Goal: Task Accomplishment & Management: Manage account settings

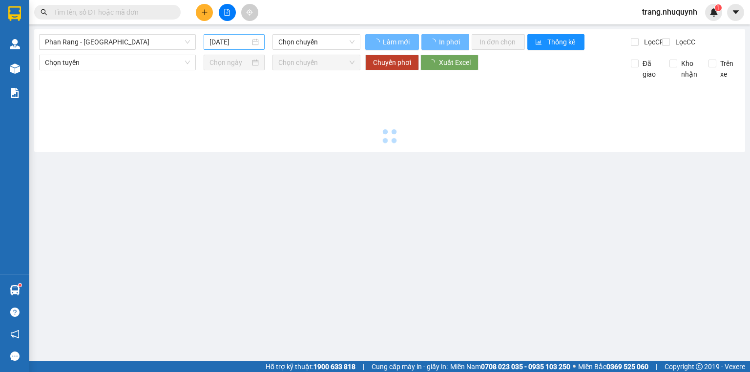
click at [233, 44] on input "[DATE]" at bounding box center [229, 42] width 40 height 11
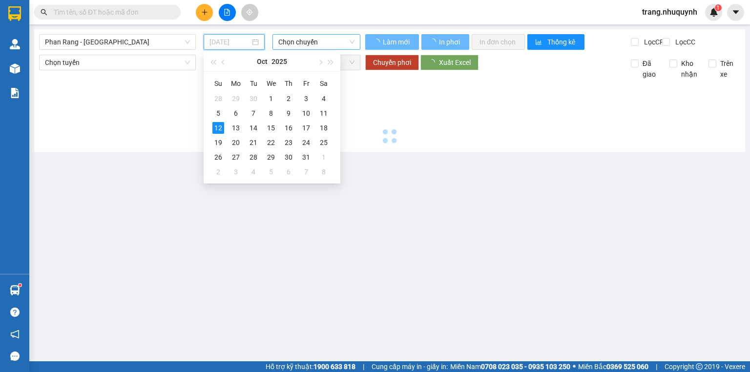
click at [320, 113] on div "11" at bounding box center [324, 113] width 12 height 12
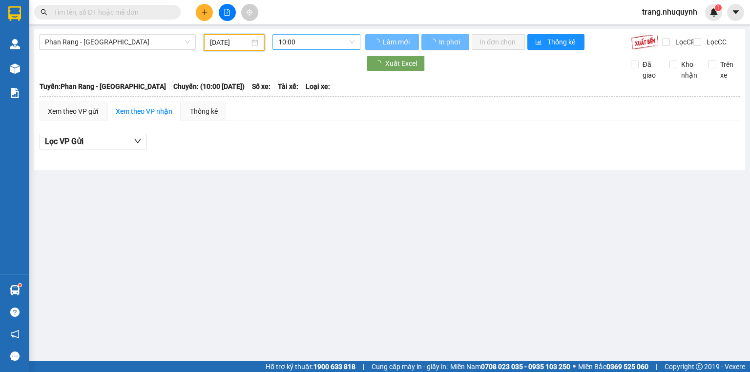
click at [308, 43] on span "10:00" at bounding box center [316, 42] width 77 height 15
click at [351, 39] on span "10:00" at bounding box center [316, 42] width 77 height 15
click at [293, 48] on span "10:00" at bounding box center [316, 42] width 77 height 15
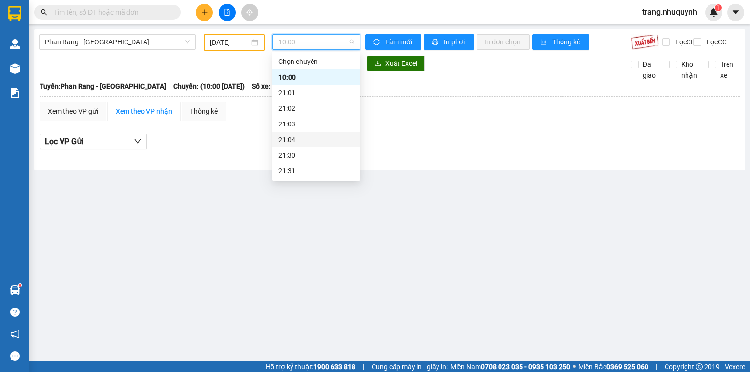
type input "11/10/2025"
click at [295, 141] on div "22:00" at bounding box center [316, 139] width 76 height 11
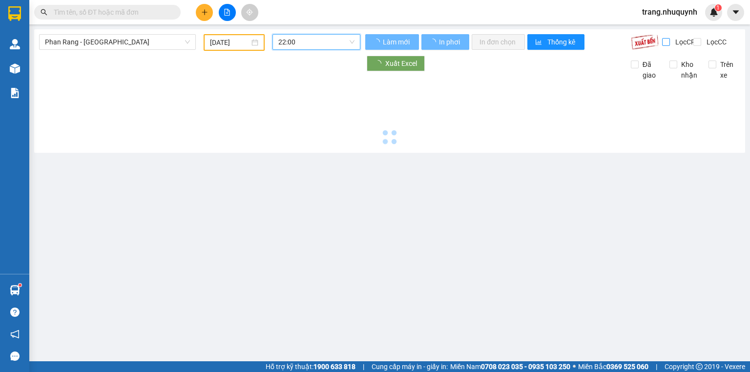
click at [666, 42] on input "Lọc CR" at bounding box center [666, 42] width 9 height 8
checkbox input "true"
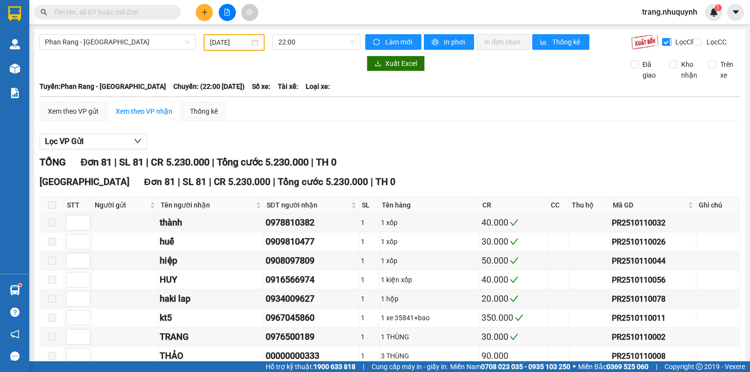
click at [677, 72] on span "Kho nhận" at bounding box center [689, 69] width 24 height 21
click at [672, 68] on input "Kho nhận" at bounding box center [673, 65] width 8 height 8
click at [669, 68] on input "Kho nhận" at bounding box center [673, 65] width 8 height 8
checkbox input "false"
click at [695, 42] on input "Lọc CC" at bounding box center [697, 42] width 9 height 8
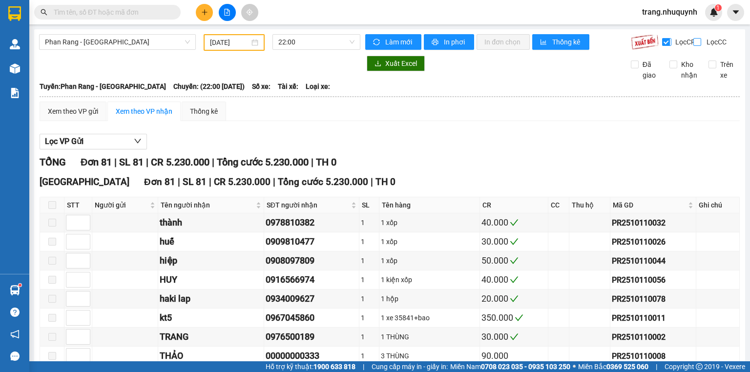
checkbox input "true"
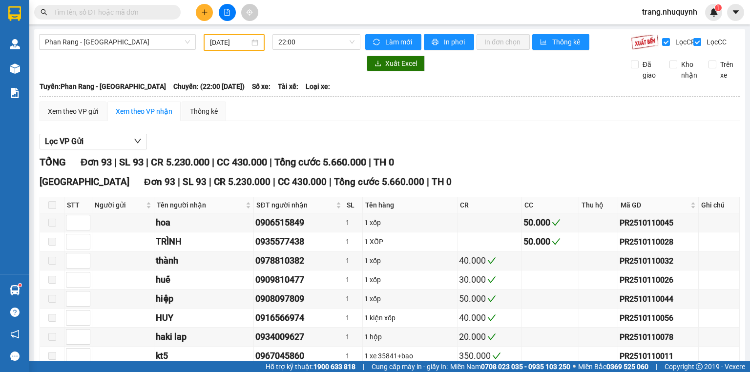
click at [662, 42] on input "Lọc CR" at bounding box center [666, 42] width 9 height 8
checkbox input "false"
click at [669, 68] on input "Kho nhận" at bounding box center [673, 65] width 8 height 8
checkbox input "true"
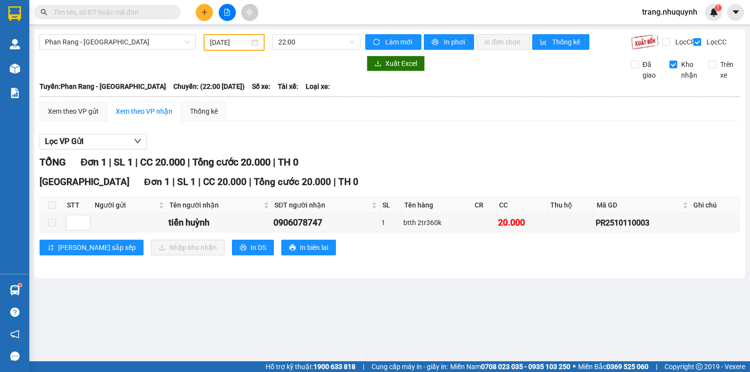
click at [508, 145] on div "Lọc VP Gửi" at bounding box center [390, 142] width 700 height 16
click at [396, 150] on div "Lọc VP Gửi" at bounding box center [390, 142] width 700 height 16
click at [508, 164] on div "TỔNG Đơn 1 | SL 1 | CC 20.000 | Tổng cước 20.000 | TH 0" at bounding box center [390, 162] width 700 height 15
click at [228, 10] on icon "file-add" at bounding box center [227, 12] width 5 height 7
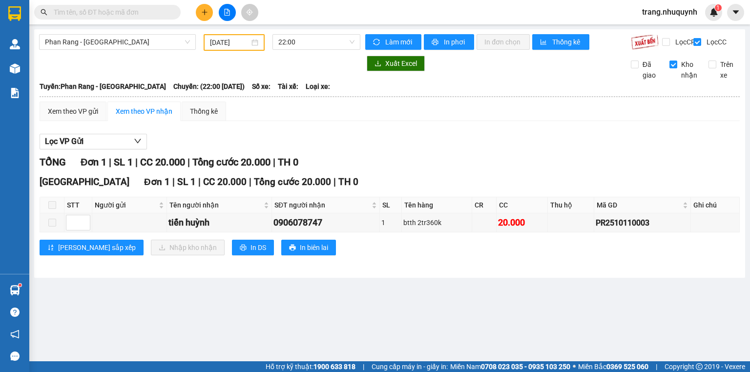
click at [573, 159] on div "Lọc VP Gửi TỔNG Đơn 1 | SL 1 | CC 20.000 | Tổng cước 20.000 | TH 0 Sài Gòn Đơn…" at bounding box center [390, 198] width 700 height 139
click at [420, 139] on div "Lọc VP Gửi TỔNG Đơn 1 | SL 1 | CC 20.000 | Tổng cước 20.000 | TH 0 Sài Gòn Đơn…" at bounding box center [390, 198] width 700 height 139
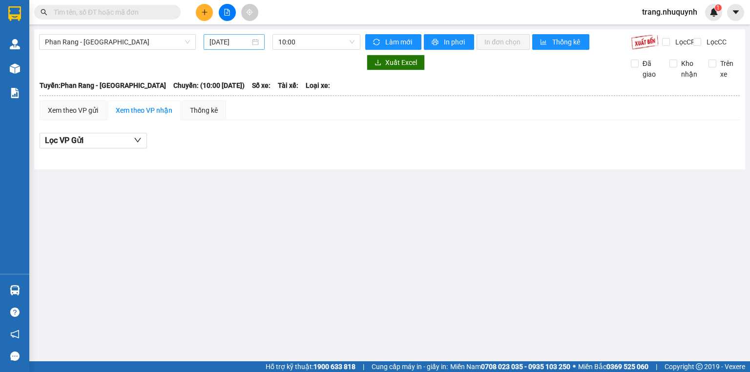
click at [225, 43] on input "[DATE]" at bounding box center [229, 42] width 40 height 11
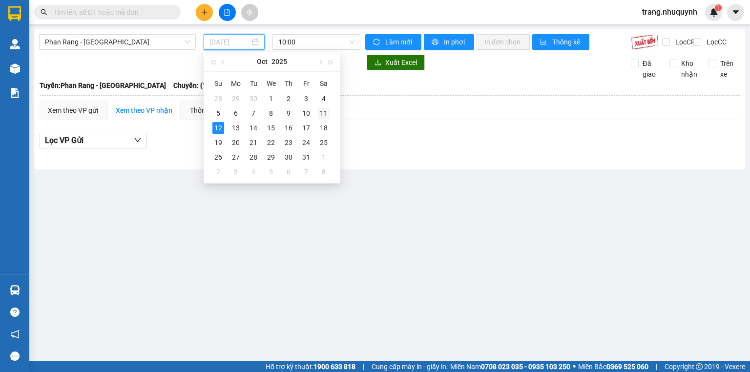
click at [320, 114] on div "11" at bounding box center [324, 113] width 12 height 12
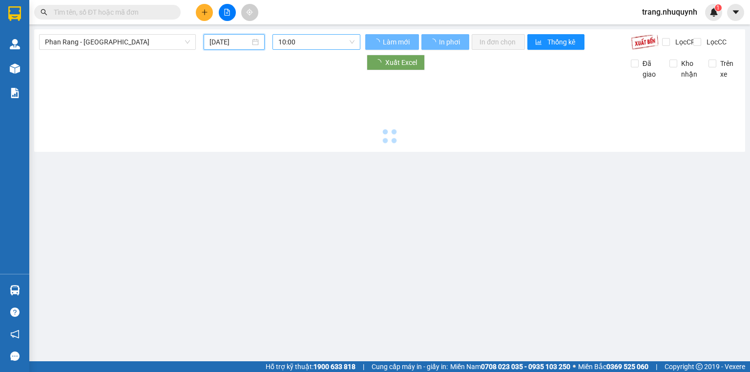
type input "11/10/2025"
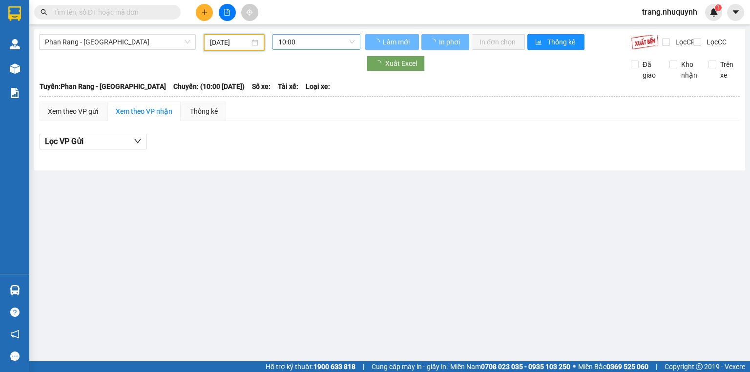
click at [294, 42] on span "10:00" at bounding box center [316, 42] width 77 height 15
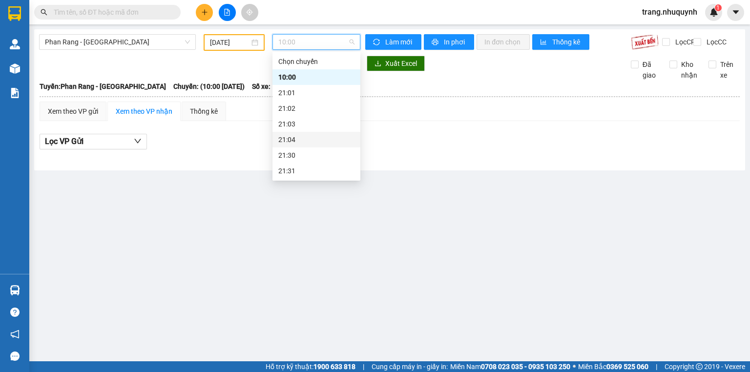
scroll to position [47, 0]
click at [304, 138] on div "22:00" at bounding box center [316, 139] width 76 height 11
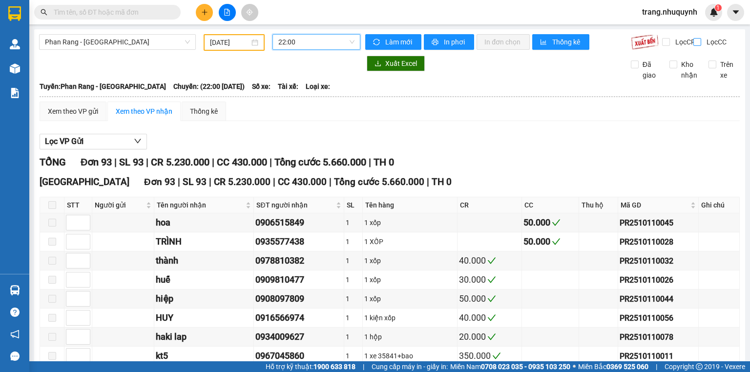
click at [703, 41] on span "Lọc CC" at bounding box center [715, 42] width 25 height 11
click at [697, 41] on input "Lọc CC" at bounding box center [697, 42] width 9 height 8
checkbox input "true"
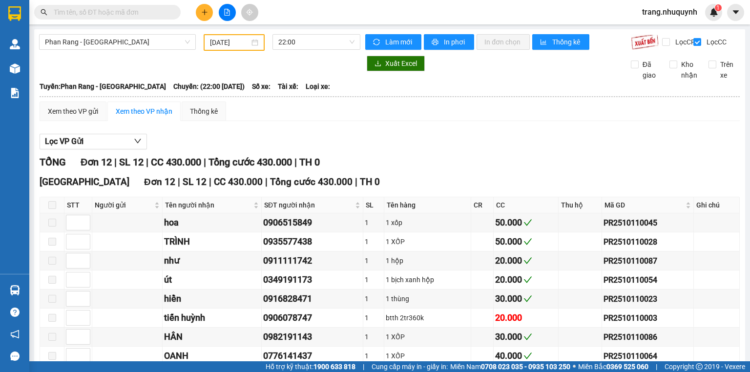
click at [498, 137] on div "Lọc VP Gửi TỔNG Đơn 12 | SL 12 | CC 430.000 | Tổng cước 430.000 | TH 0 Sài Gòn…" at bounding box center [390, 303] width 700 height 348
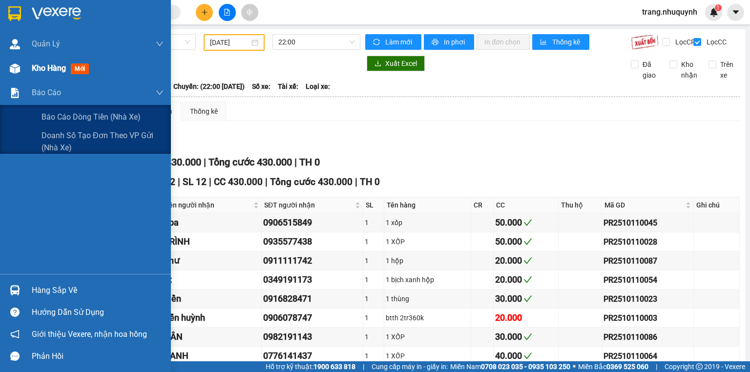
click at [42, 73] on div "Kho hàng mới" at bounding box center [62, 68] width 61 height 12
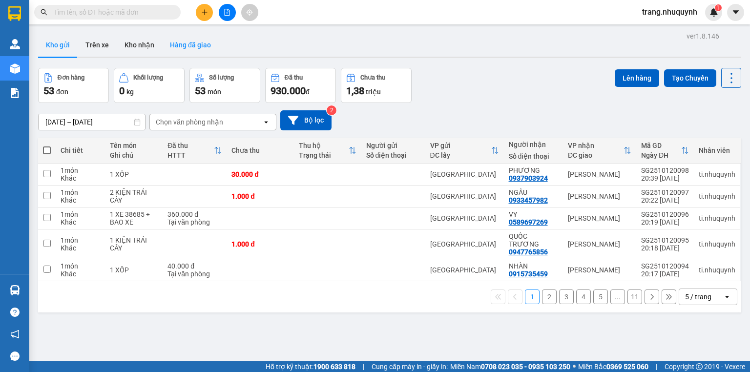
click at [210, 45] on button "Hàng đã giao" at bounding box center [190, 44] width 57 height 23
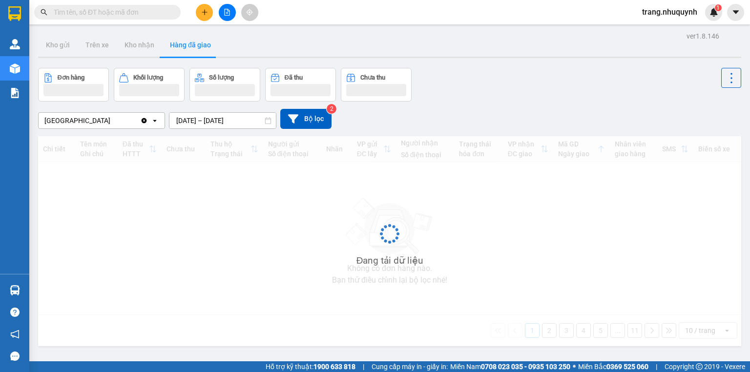
click at [184, 125] on div "ver 1.8.146 Kho gửi Trên xe Kho nhận Hàng đã giao Đơn hàng Khối lượng Số lượng …" at bounding box center [389, 215] width 711 height 372
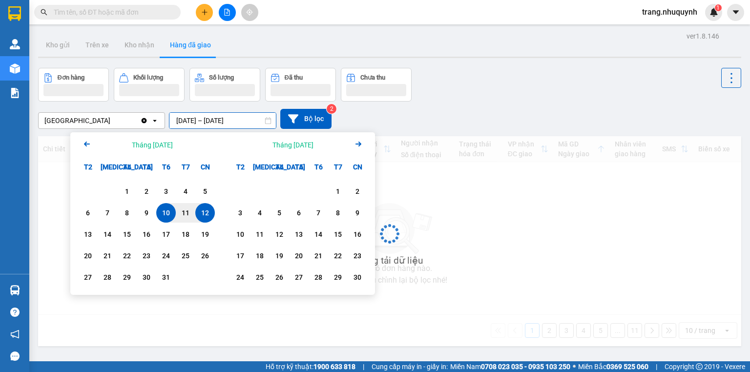
click at [206, 213] on div "12" at bounding box center [205, 213] width 14 height 12
type input "[DATE] – [DATE]"
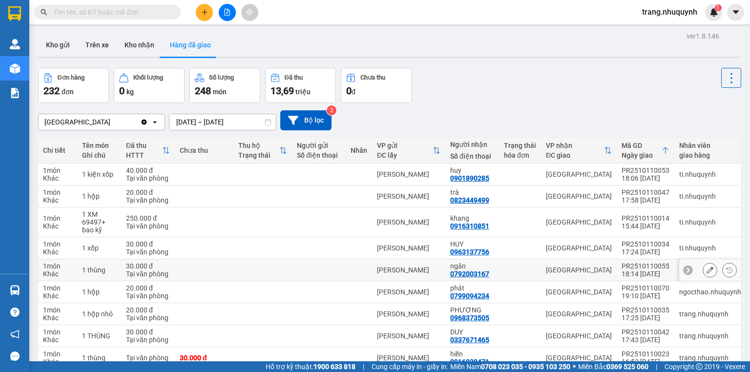
scroll to position [76, 0]
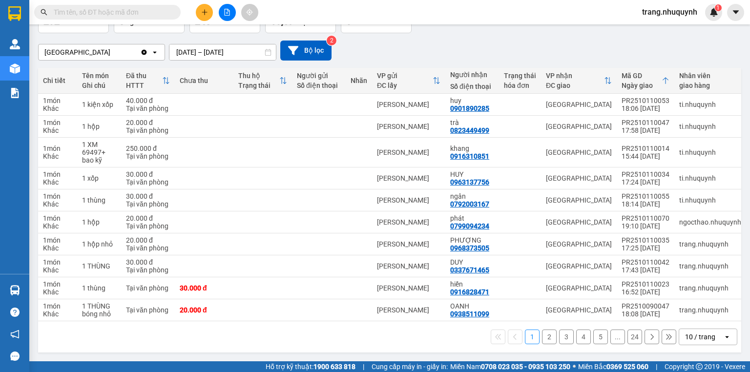
click at [696, 338] on div "10 / trang" at bounding box center [700, 337] width 30 height 10
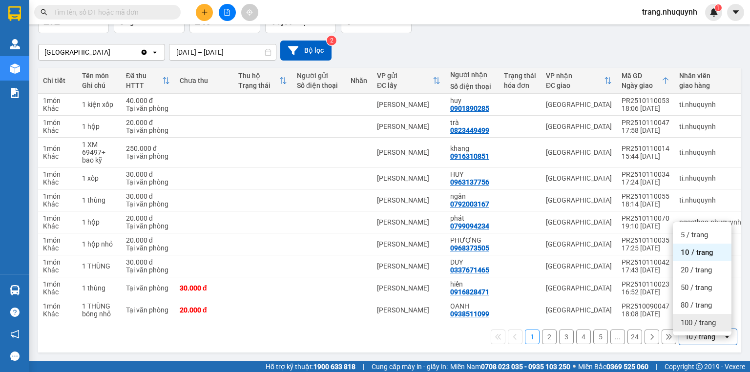
click at [681, 318] on span "100 / trang" at bounding box center [698, 323] width 35 height 10
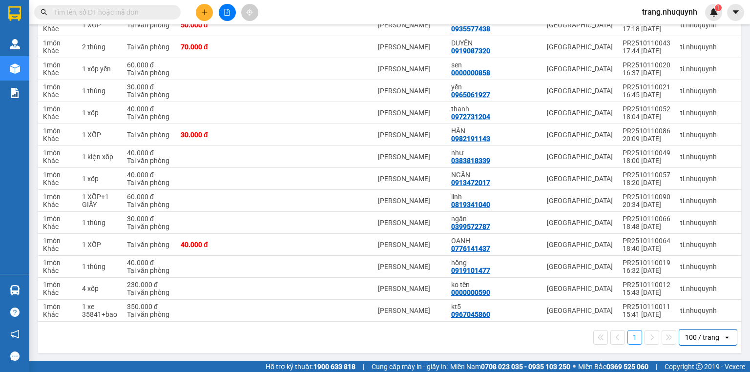
scroll to position [1320, 0]
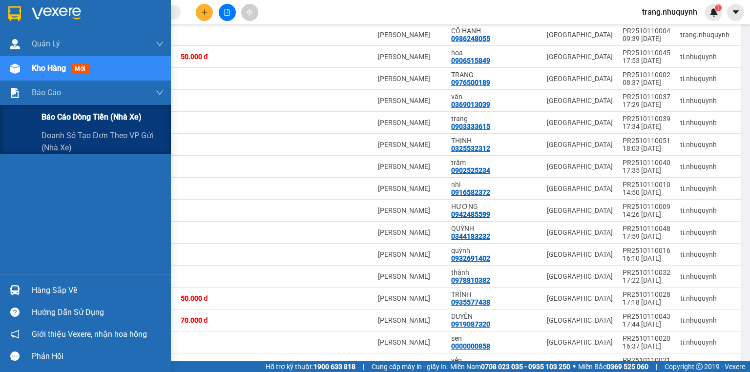
click at [50, 115] on span "Báo cáo dòng tiền (nhà xe)" at bounding box center [91, 117] width 100 height 12
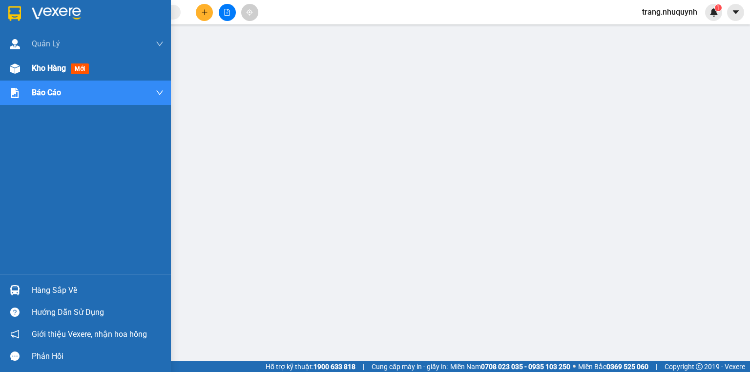
click at [32, 72] on span "Kho hàng" at bounding box center [49, 67] width 34 height 9
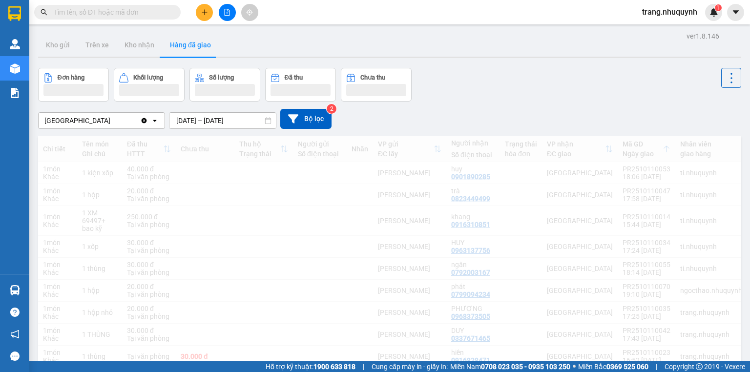
click at [531, 77] on div "Đơn hàng Khối lượng Số lượng Đã thu Chưa thu" at bounding box center [389, 85] width 703 height 34
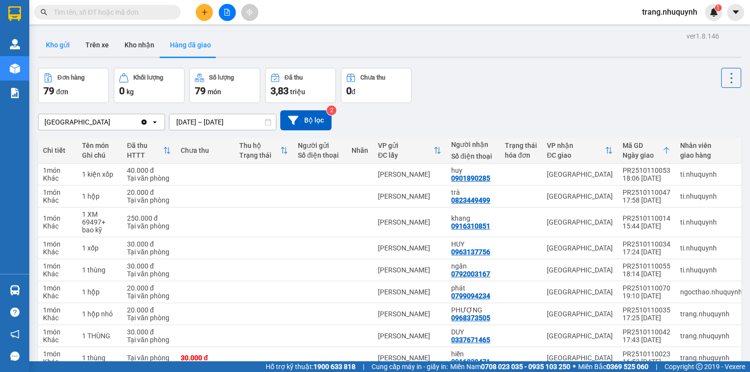
click at [57, 47] on button "Kho gửi" at bounding box center [58, 44] width 40 height 23
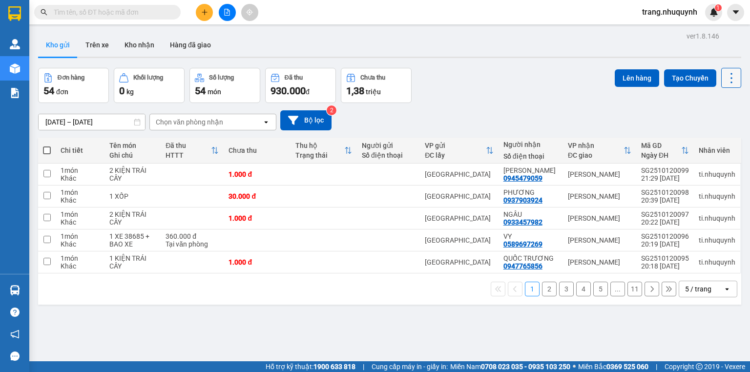
click at [726, 78] on icon at bounding box center [731, 78] width 14 height 14
click at [719, 136] on span "Làm mới" at bounding box center [711, 139] width 27 height 10
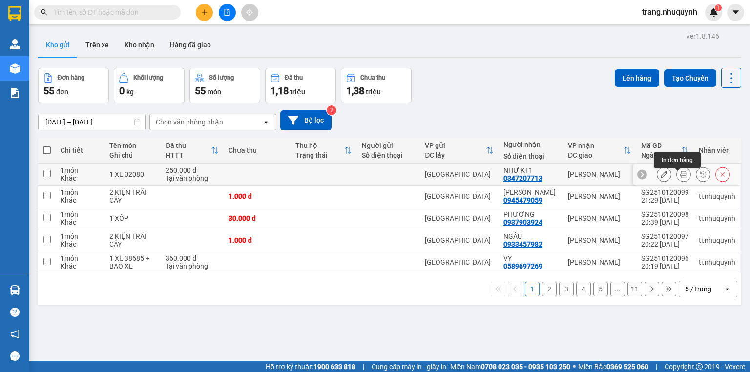
drag, startPoint x: 680, startPoint y: 177, endPoint x: 615, endPoint y: 170, distance: 64.8
click at [680, 177] on icon at bounding box center [683, 174] width 7 height 7
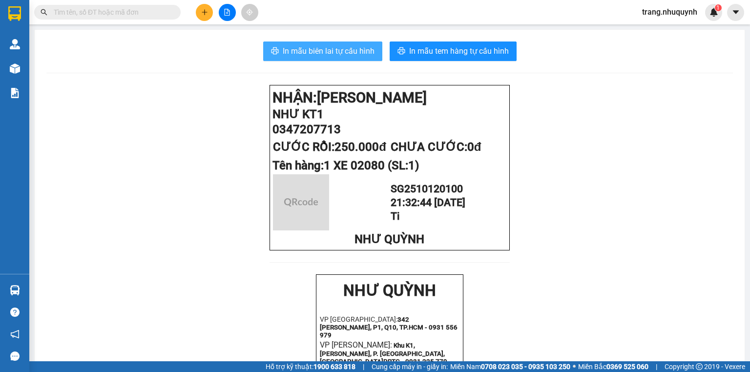
click at [317, 53] on span "In mẫu biên lai tự cấu hình" at bounding box center [329, 51] width 92 height 12
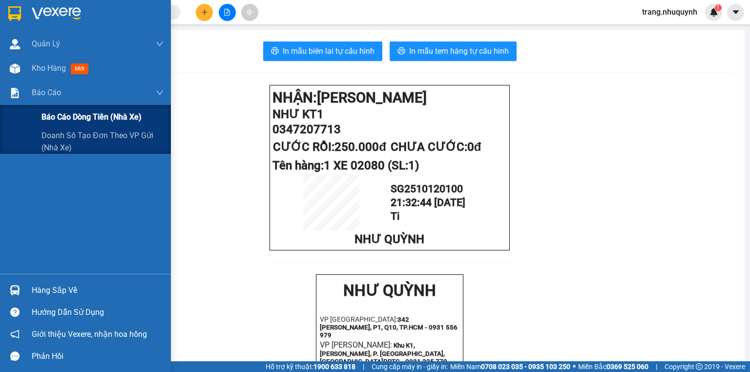
click at [53, 119] on span "Báo cáo dòng tiền (nhà xe)" at bounding box center [91, 117] width 100 height 12
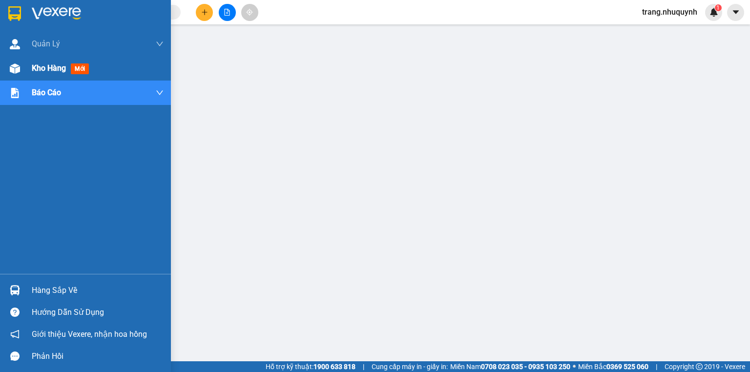
click at [63, 74] on div "Kho hàng mới" at bounding box center [62, 68] width 61 height 12
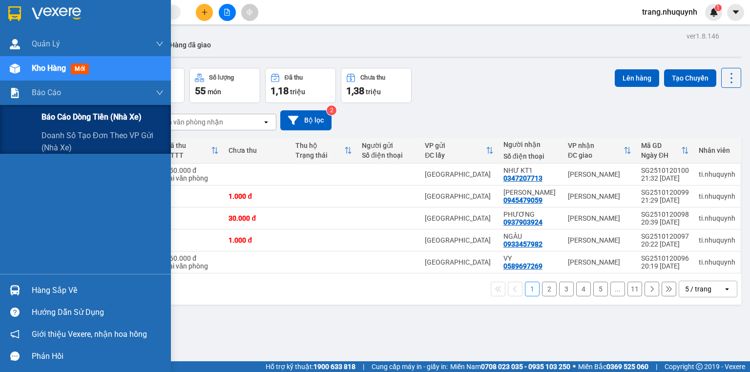
click at [45, 112] on span "Báo cáo dòng tiền (nhà xe)" at bounding box center [91, 117] width 100 height 12
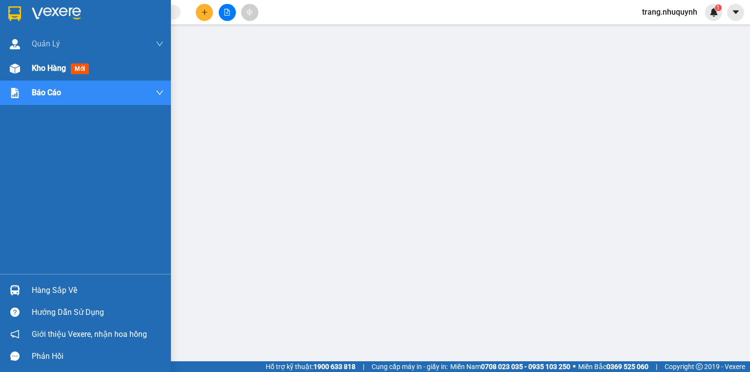
click at [44, 73] on span "Kho hàng" at bounding box center [49, 67] width 34 height 9
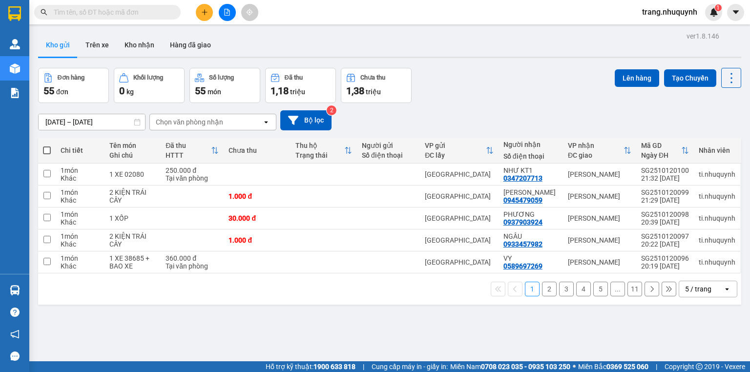
click at [519, 78] on div "Đơn hàng 55 đơn Khối lượng 0 kg Số lượng 55 món Đã thu 1,18 triệu Chưa thu 1,38…" at bounding box center [389, 85] width 703 height 35
click at [451, 76] on div "Đơn hàng 55 đơn Khối lượng 0 kg Số lượng 55 món Đã thu 1,18 triệu Chưa thu 1,38…" at bounding box center [389, 85] width 703 height 35
click at [63, 124] on input "[DATE] – [DATE]" at bounding box center [92, 122] width 106 height 16
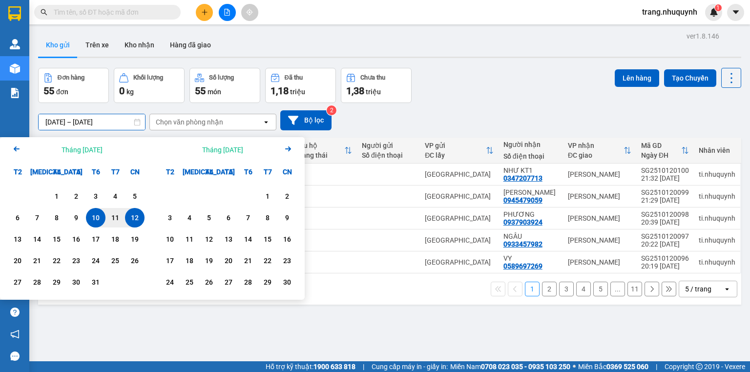
click at [129, 215] on div "12" at bounding box center [135, 218] width 14 height 12
type input "[DATE] – [DATE]"
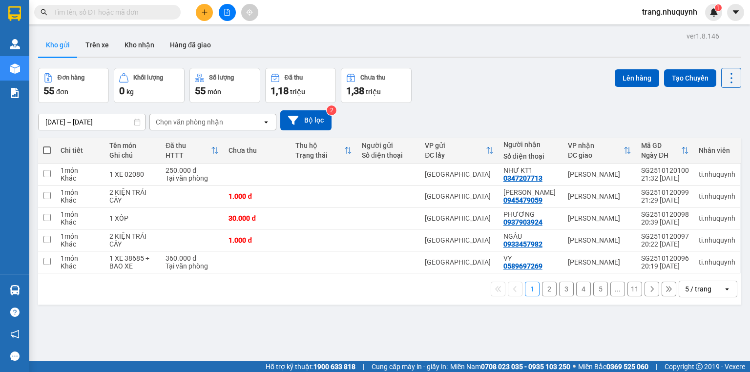
click at [709, 297] on div "5 / trang" at bounding box center [701, 289] width 44 height 16
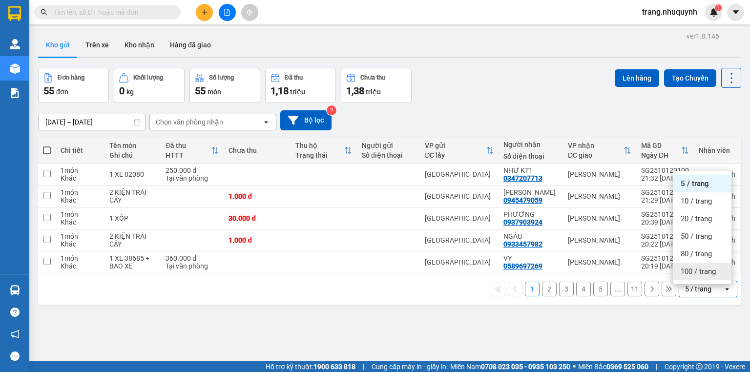
click at [703, 265] on div "100 / trang" at bounding box center [702, 272] width 59 height 18
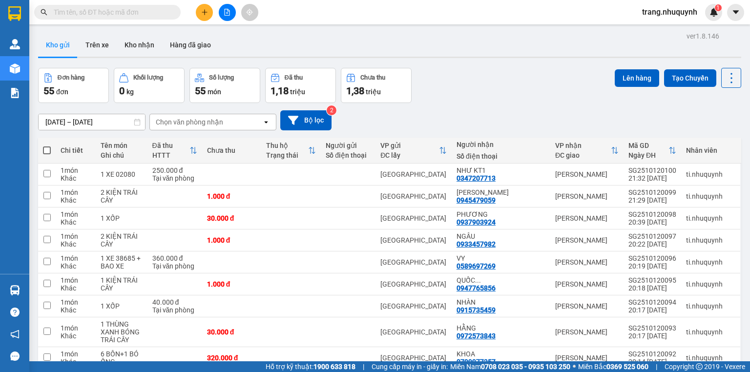
click at [45, 151] on span at bounding box center [47, 150] width 8 height 8
click at [47, 145] on input "checkbox" at bounding box center [47, 145] width 0 height 0
checkbox input "true"
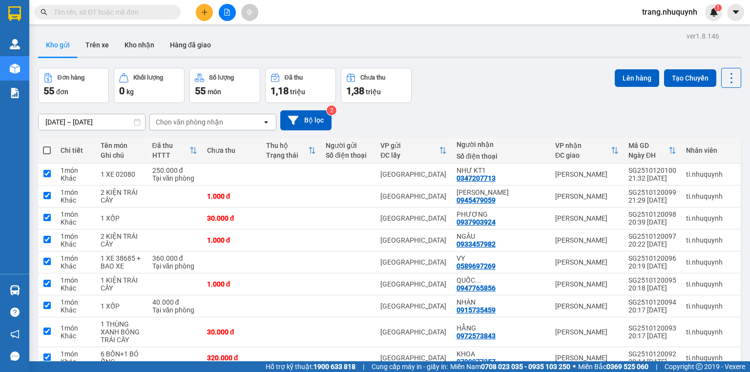
checkbox input "true"
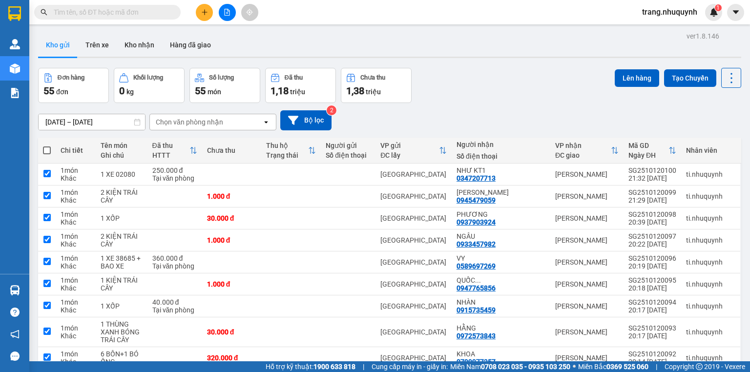
checkbox input "true"
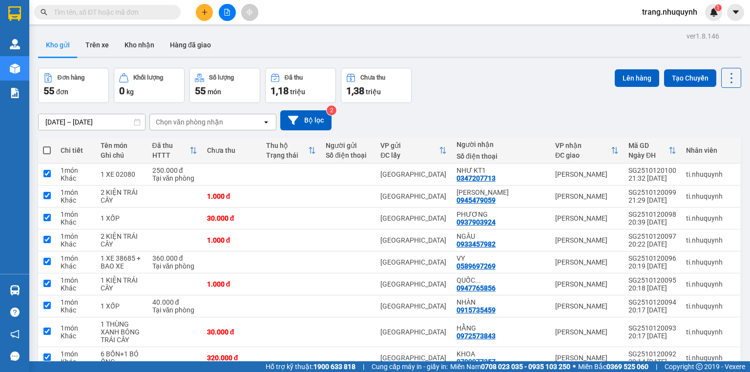
checkbox input "true"
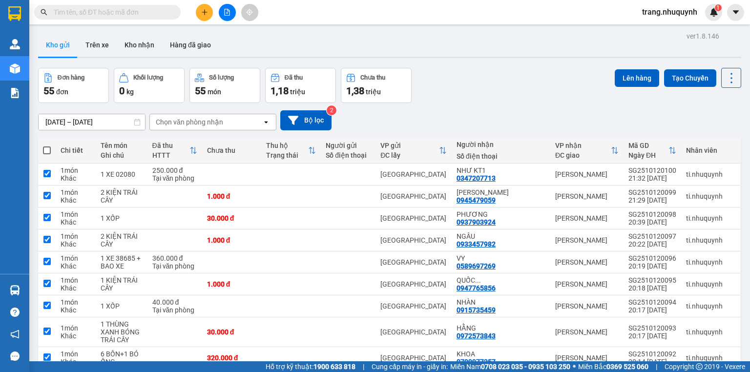
checkbox input "true"
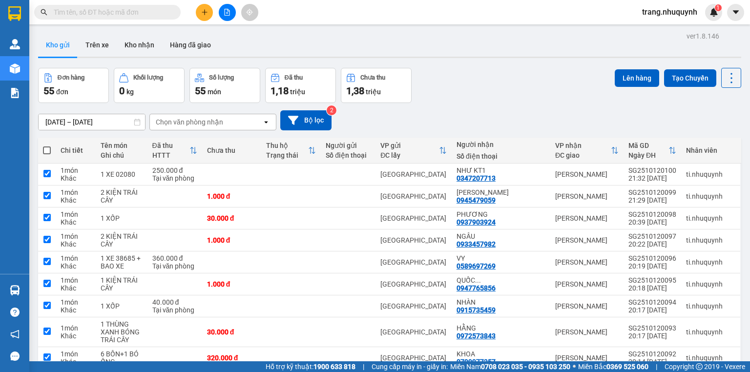
checkbox input "true"
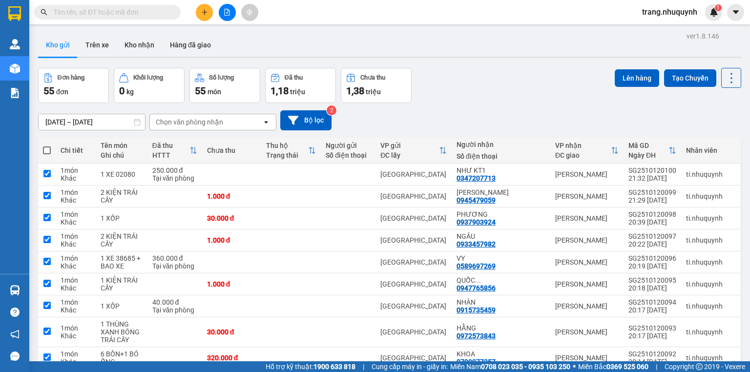
checkbox input "true"
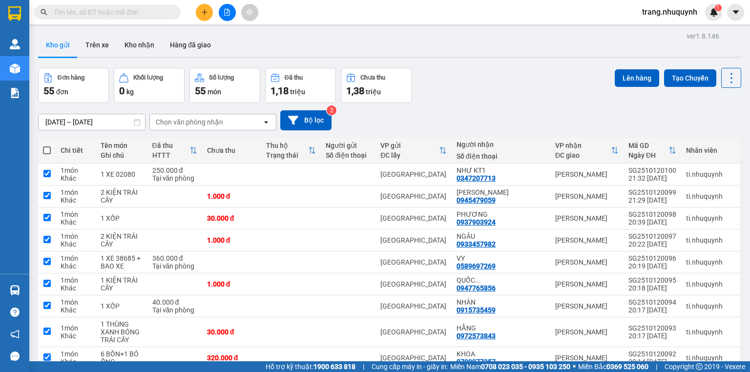
checkbox input "true"
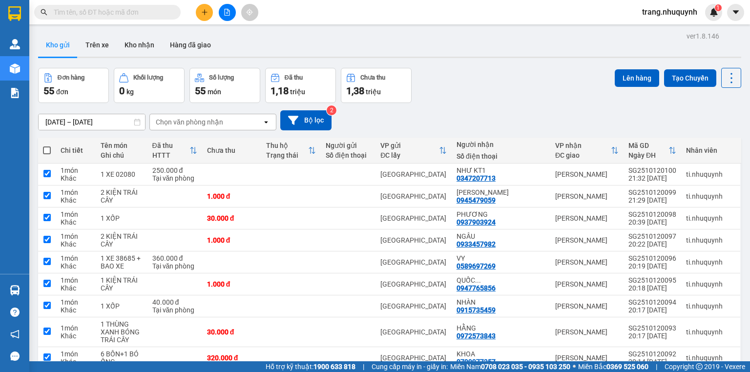
checkbox input "true"
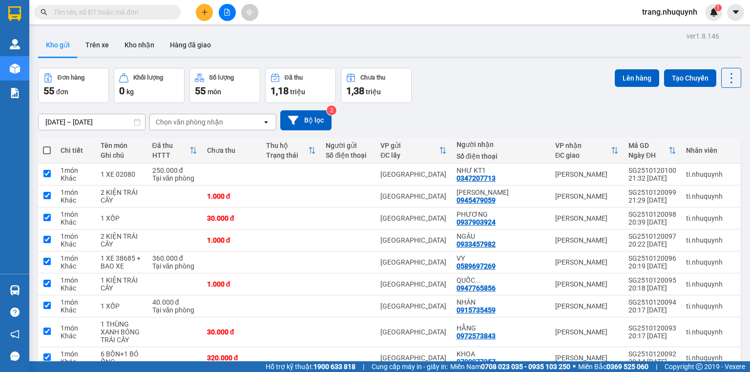
checkbox input "true"
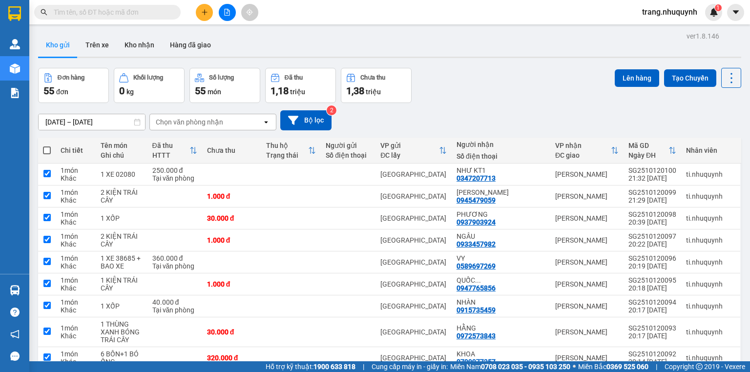
checkbox input "true"
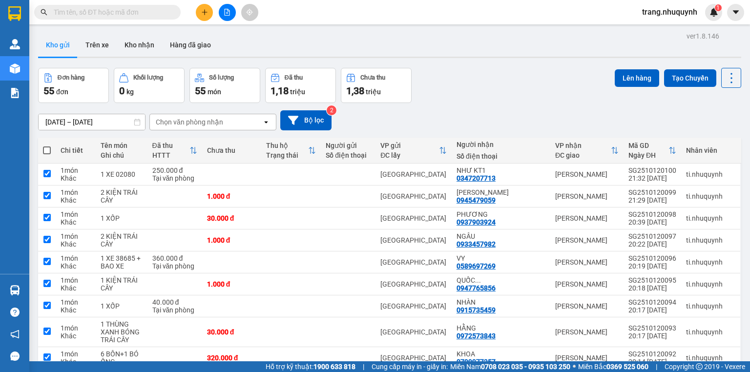
checkbox input "true"
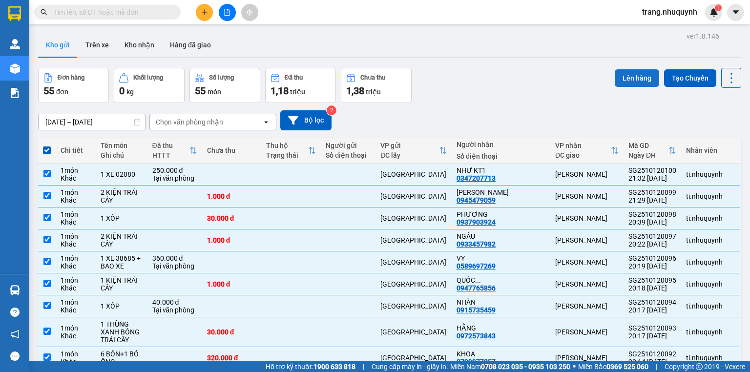
click at [623, 86] on button "Lên hàng" at bounding box center [637, 78] width 44 height 18
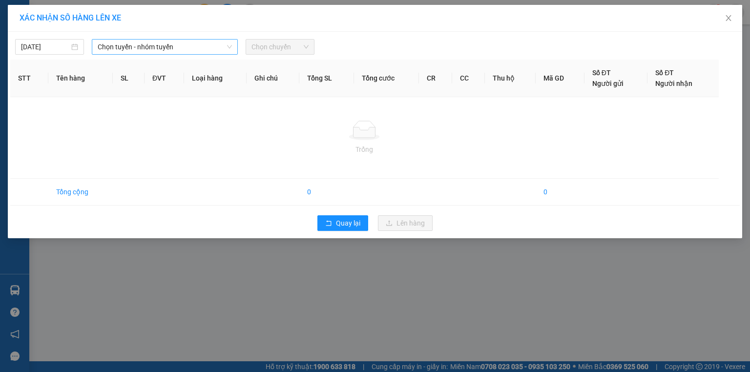
click at [160, 48] on span "Chọn tuyến - nhóm tuyến" at bounding box center [165, 47] width 134 height 15
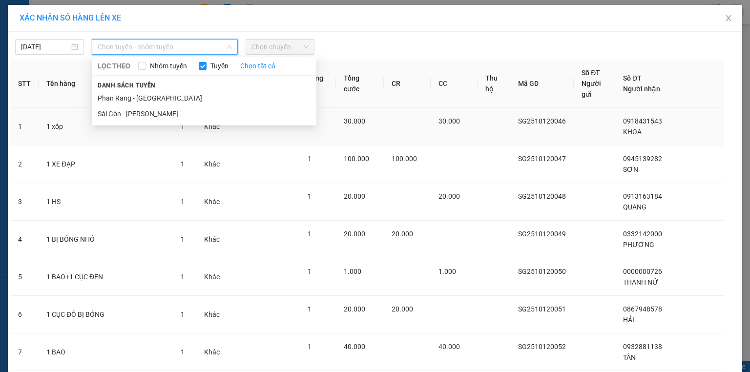
scroll to position [39, 0]
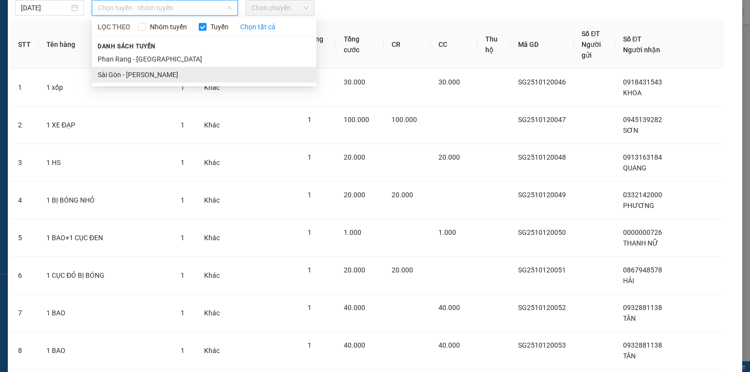
click at [152, 79] on li "Sài Gòn - [PERSON_NAME]" at bounding box center [204, 75] width 225 height 16
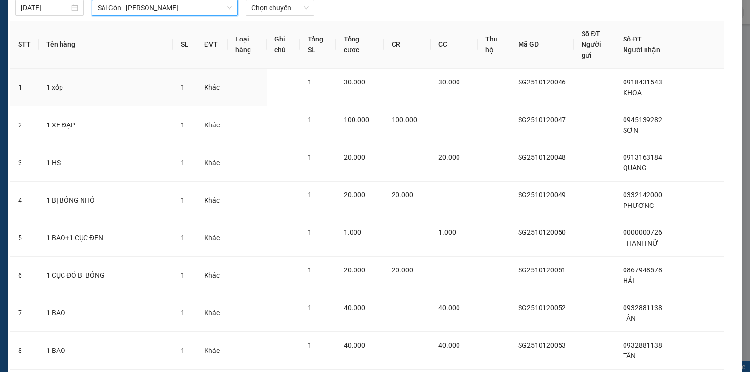
click at [287, 11] on span "Chọn chuyến" at bounding box center [279, 7] width 57 height 15
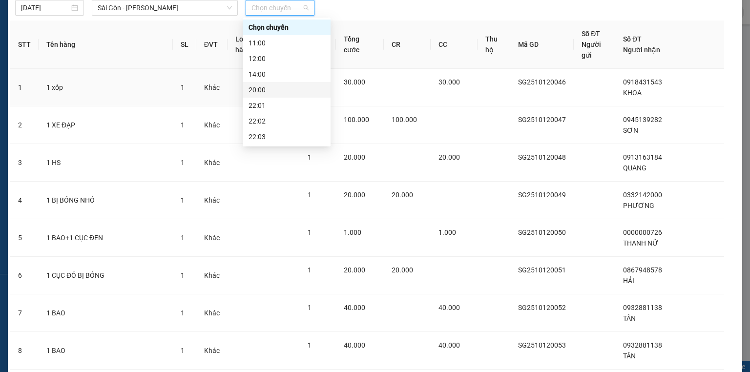
scroll to position [47, 0]
click at [269, 64] on div "22:01" at bounding box center [287, 59] width 88 height 16
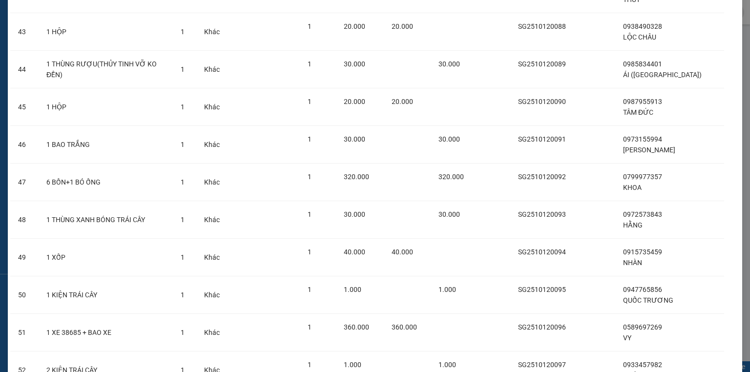
scroll to position [1907, 0]
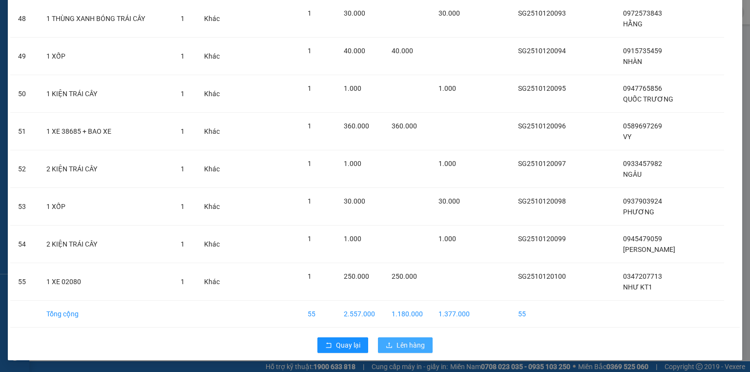
click at [407, 345] on span "Lên hàng" at bounding box center [410, 345] width 28 height 11
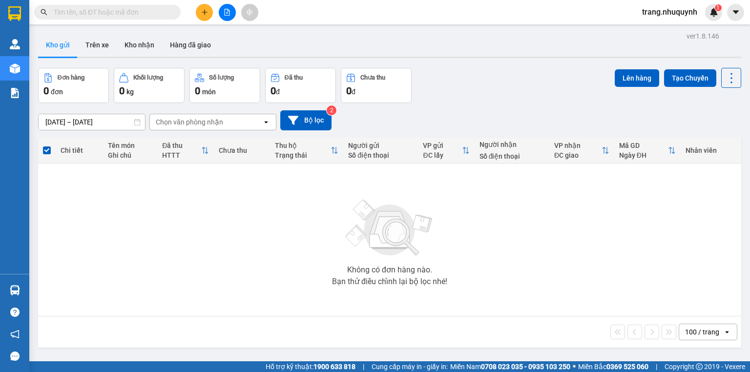
drag, startPoint x: 697, startPoint y: 340, endPoint x: 697, endPoint y: 330, distance: 10.3
click at [697, 337] on div "100 / trang" at bounding box center [702, 332] width 34 height 10
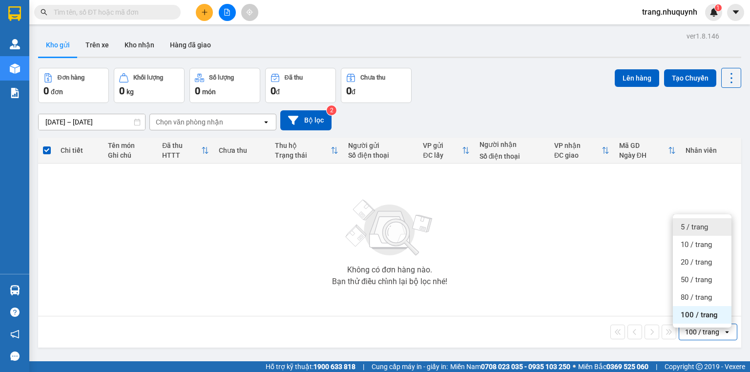
click at [707, 221] on div "5 / trang" at bounding box center [702, 227] width 59 height 18
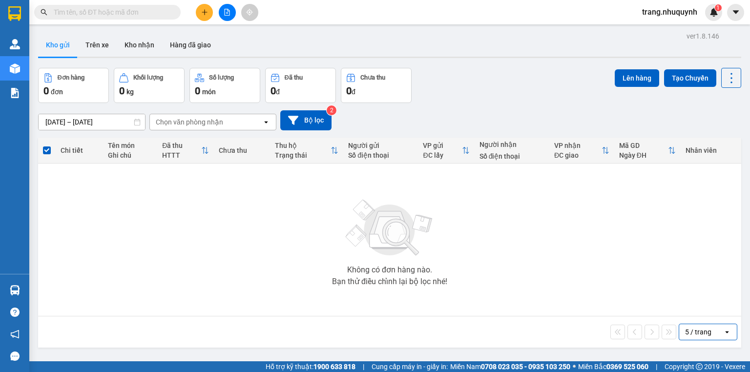
click at [470, 101] on div "Đơn hàng 0 đơn Khối lượng 0 kg Số lượng 0 món Đã thu 0 đ Chưa thu 0 đ Lên hàng …" at bounding box center [389, 85] width 703 height 35
click at [228, 17] on button at bounding box center [227, 12] width 17 height 17
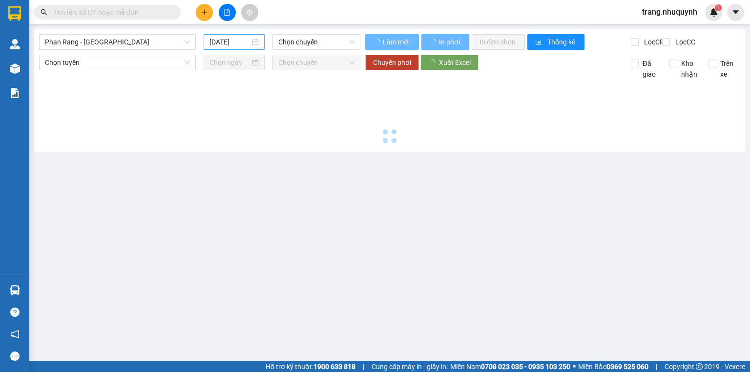
click at [221, 40] on input "[DATE]" at bounding box center [229, 42] width 40 height 11
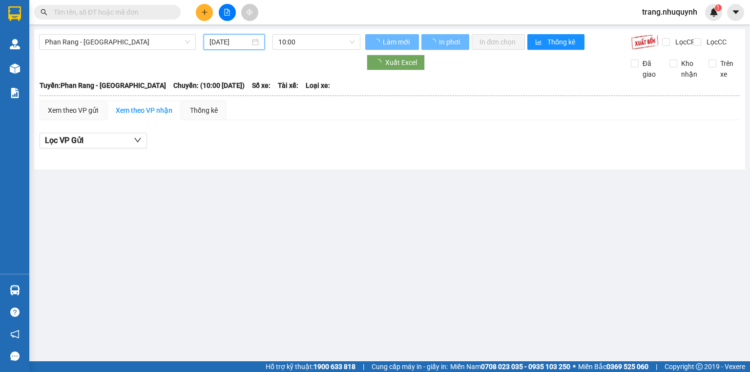
click at [243, 38] on input "[DATE]" at bounding box center [229, 42] width 40 height 11
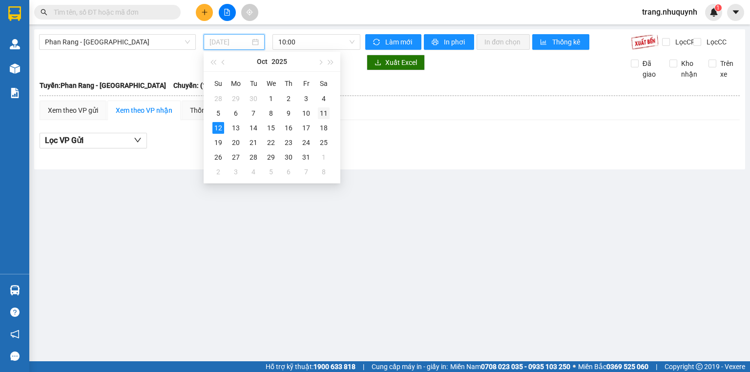
click at [322, 110] on div "11" at bounding box center [324, 113] width 12 height 12
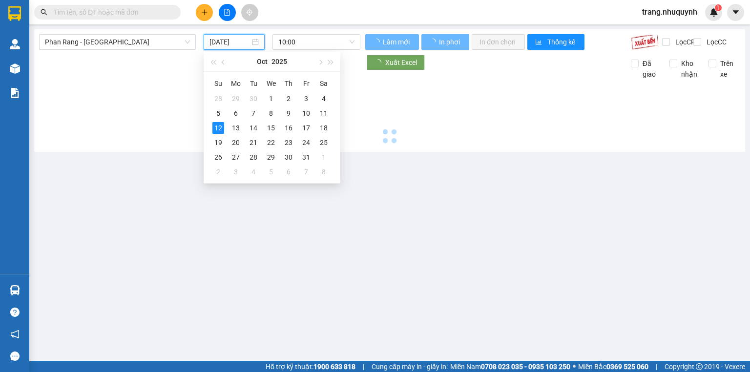
type input "[DATE]"
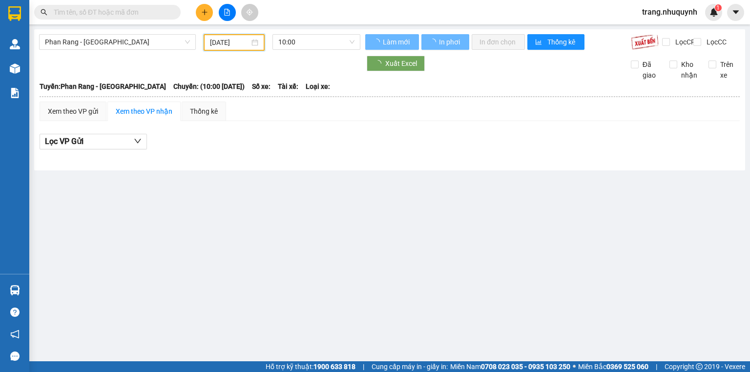
click at [298, 51] on div "[PERSON_NAME] - [GEOGRAPHIC_DATA] [DATE] 10:00" at bounding box center [199, 42] width 321 height 17
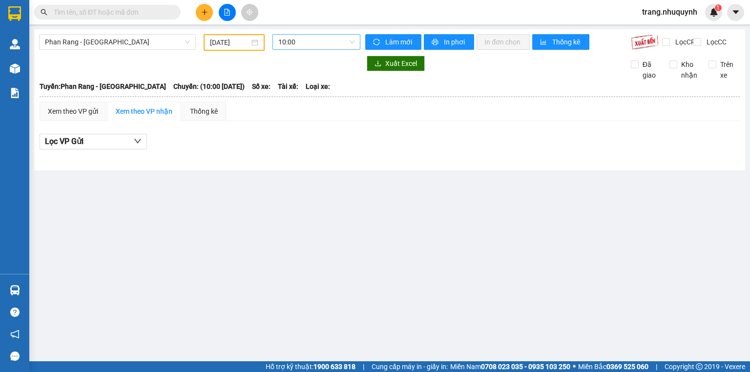
click at [300, 43] on span "10:00" at bounding box center [316, 42] width 77 height 15
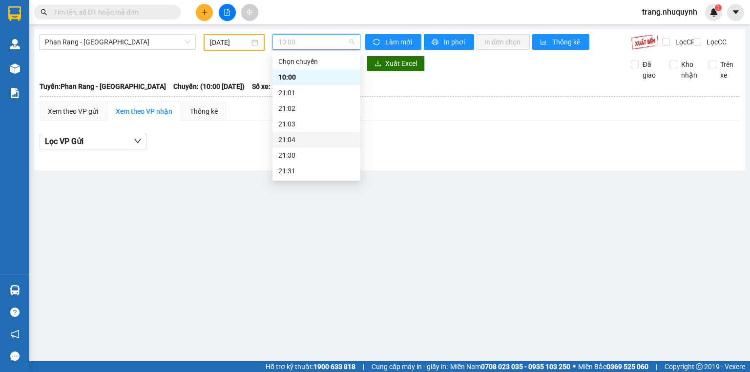
scroll to position [47, 0]
click at [307, 139] on div "22:00" at bounding box center [316, 139] width 76 height 11
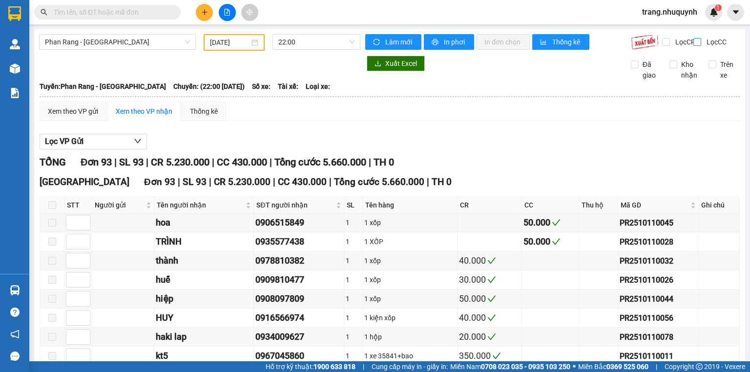
click at [693, 41] on input "Lọc CC" at bounding box center [697, 42] width 9 height 8
checkbox input "true"
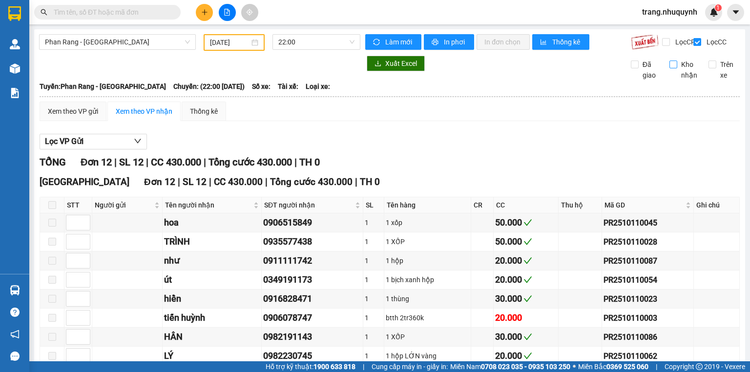
click at [671, 68] on input "Kho nhận" at bounding box center [673, 65] width 8 height 8
checkbox input "true"
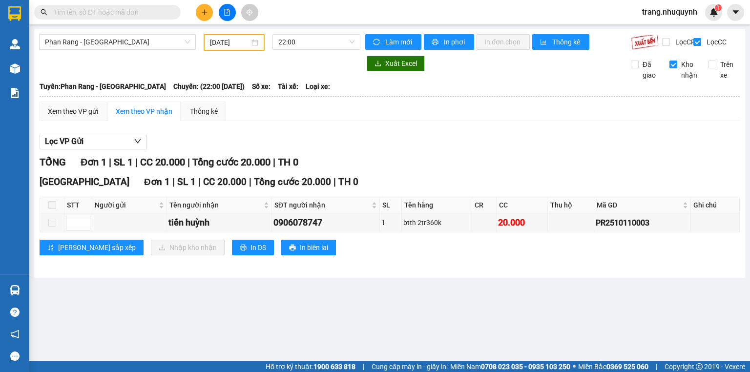
click at [521, 140] on div "Lọc VP Gửi TỔNG Đơn 1 | SL 1 | CC 20.000 | Tổng cước 20.000 | TH 0 [GEOGRAPHIC…" at bounding box center [390, 198] width 700 height 139
click at [342, 312] on main "Phan Rang - [GEOGRAPHIC_DATA] [DATE] 22:00 Làm mới In phơi In đơn chọn Thống kê…" at bounding box center [375, 180] width 750 height 361
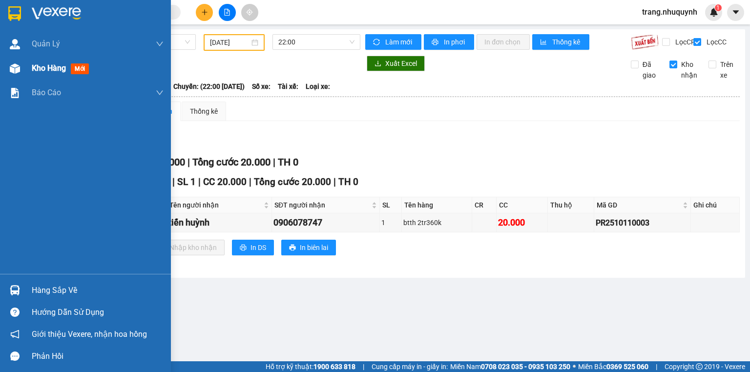
click at [38, 72] on span "Kho hàng" at bounding box center [49, 67] width 34 height 9
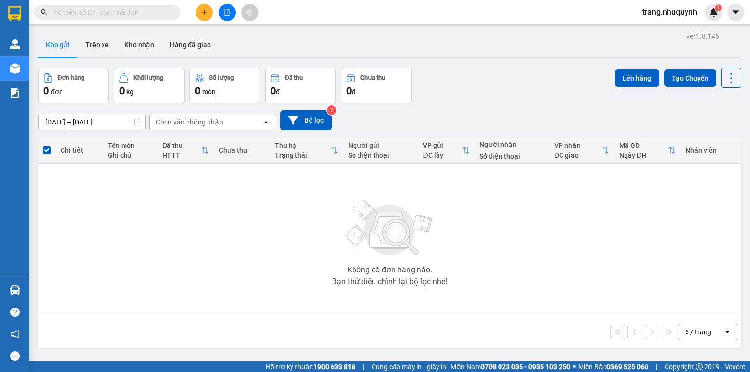
click at [549, 97] on div "Đơn hàng 0 đơn Khối lượng 0 kg Số lượng 0 món Đã thu 0 đ Chưa thu 0 đ Lên hàng …" at bounding box center [389, 85] width 703 height 35
click at [687, 12] on span "trang.nhuquynh" at bounding box center [669, 12] width 71 height 12
click at [676, 29] on span "Đăng xuất" at bounding box center [673, 30] width 51 height 11
